Goal: Information Seeking & Learning: Learn about a topic

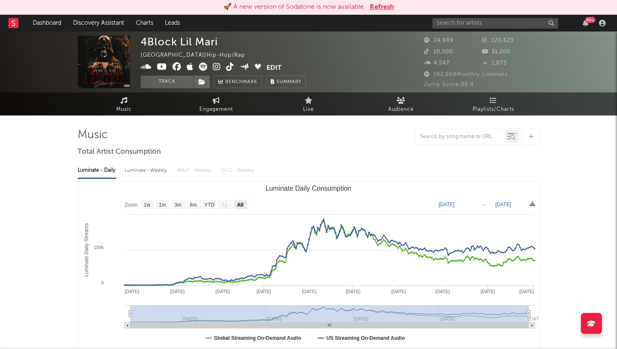
select select "All"
click at [379, 8] on button "Refresh" at bounding box center [382, 7] width 24 height 10
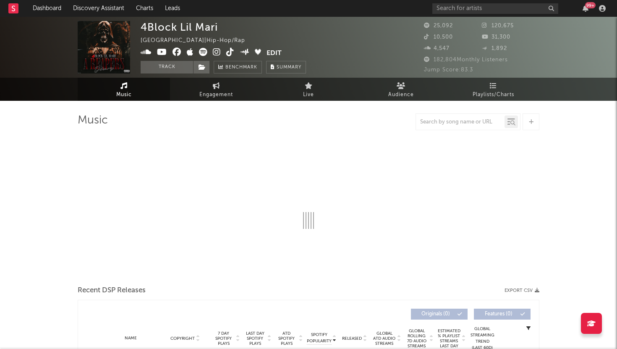
select select "6m"
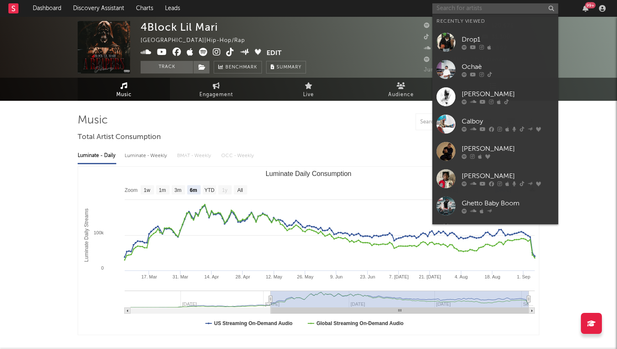
click at [482, 11] on input "text" at bounding box center [495, 8] width 126 height 10
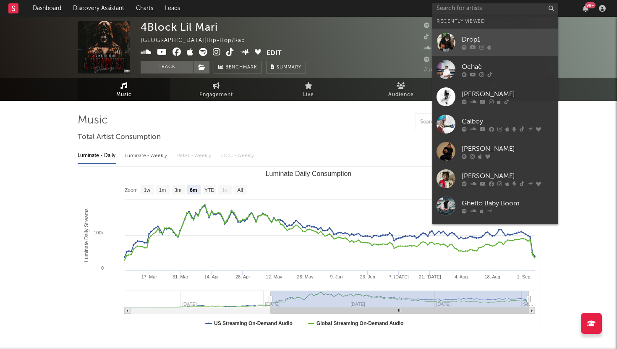
click at [475, 34] on link "Drop1" at bounding box center [495, 42] width 126 height 27
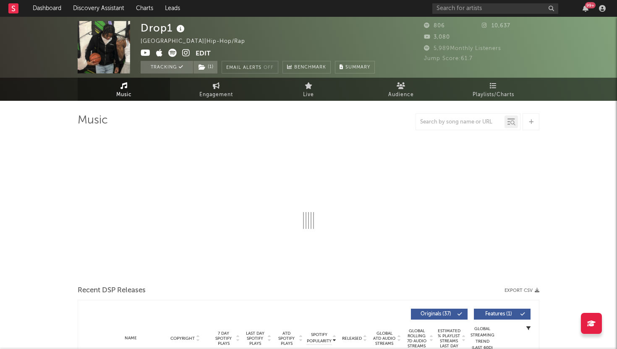
select select "1w"
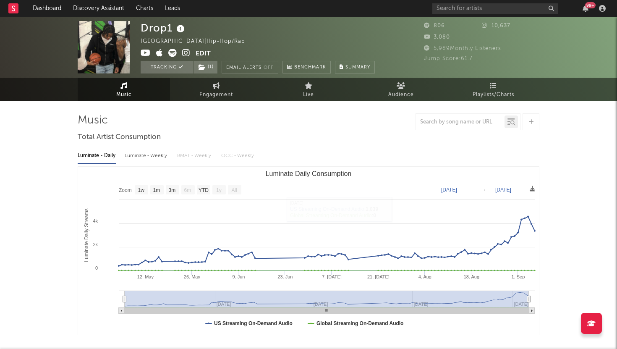
click at [153, 155] on div "Luminate - Weekly" at bounding box center [147, 156] width 44 height 14
select select "6m"
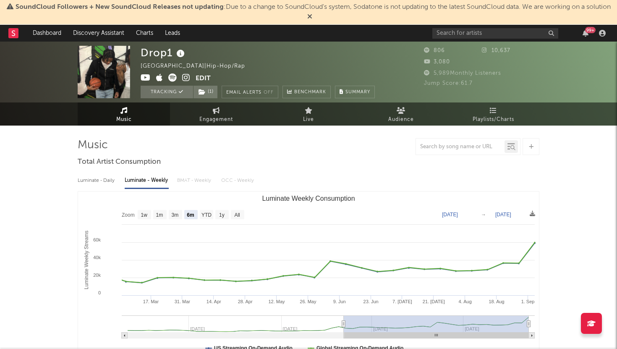
click at [312, 15] on icon at bounding box center [309, 16] width 5 height 7
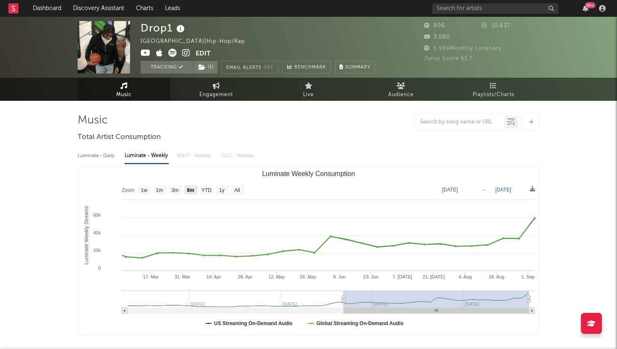
click at [104, 155] on div "Luminate - Daily" at bounding box center [97, 156] width 39 height 14
select select "1w"
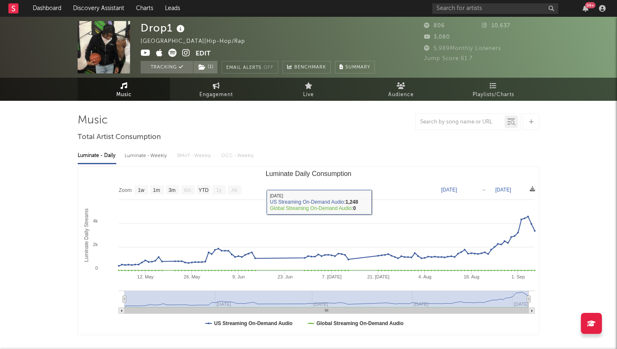
click at [142, 155] on div "Luminate - Weekly" at bounding box center [147, 156] width 44 height 14
select select "6m"
